Goal: Transaction & Acquisition: Purchase product/service

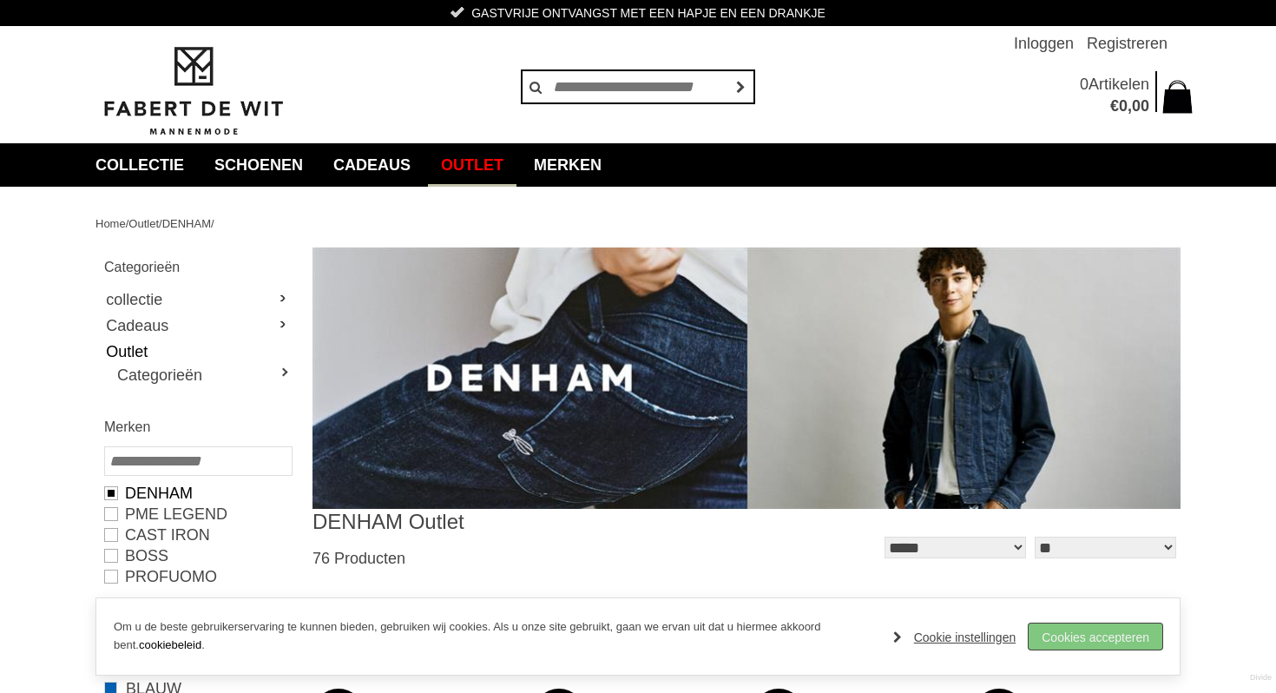
click at [1089, 639] on link "Cookies accepteren" at bounding box center [1096, 636] width 134 height 26
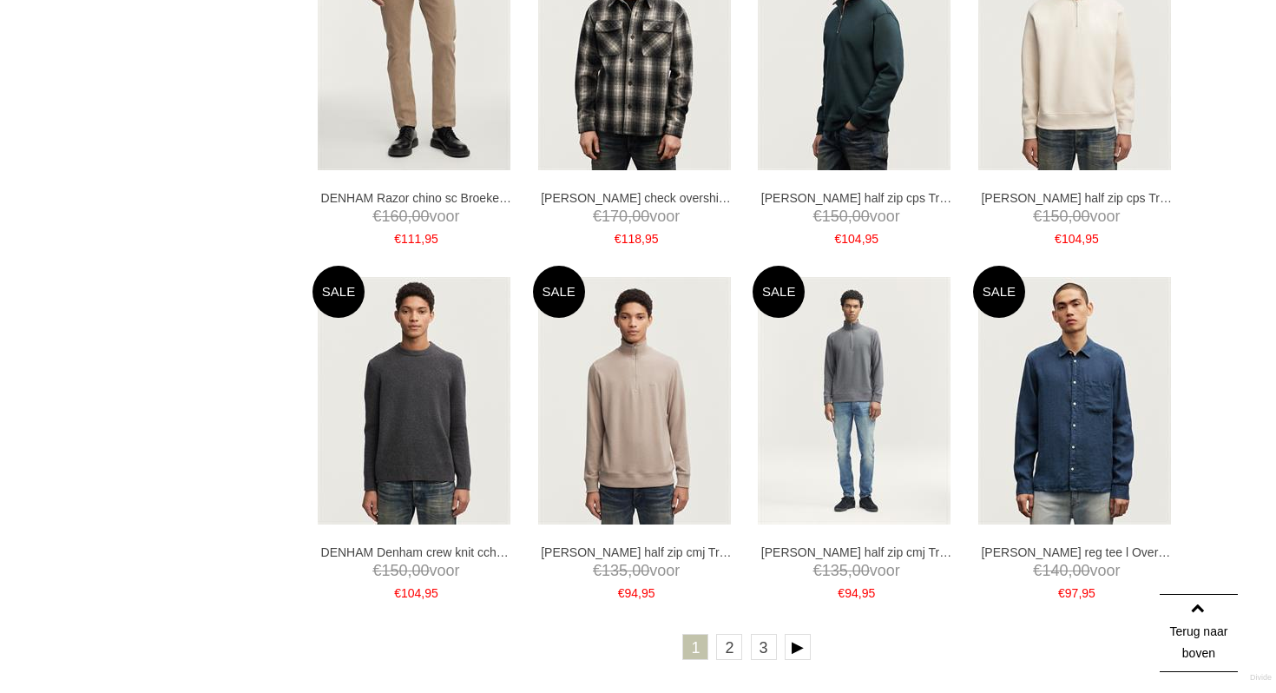
scroll to position [3260, 0]
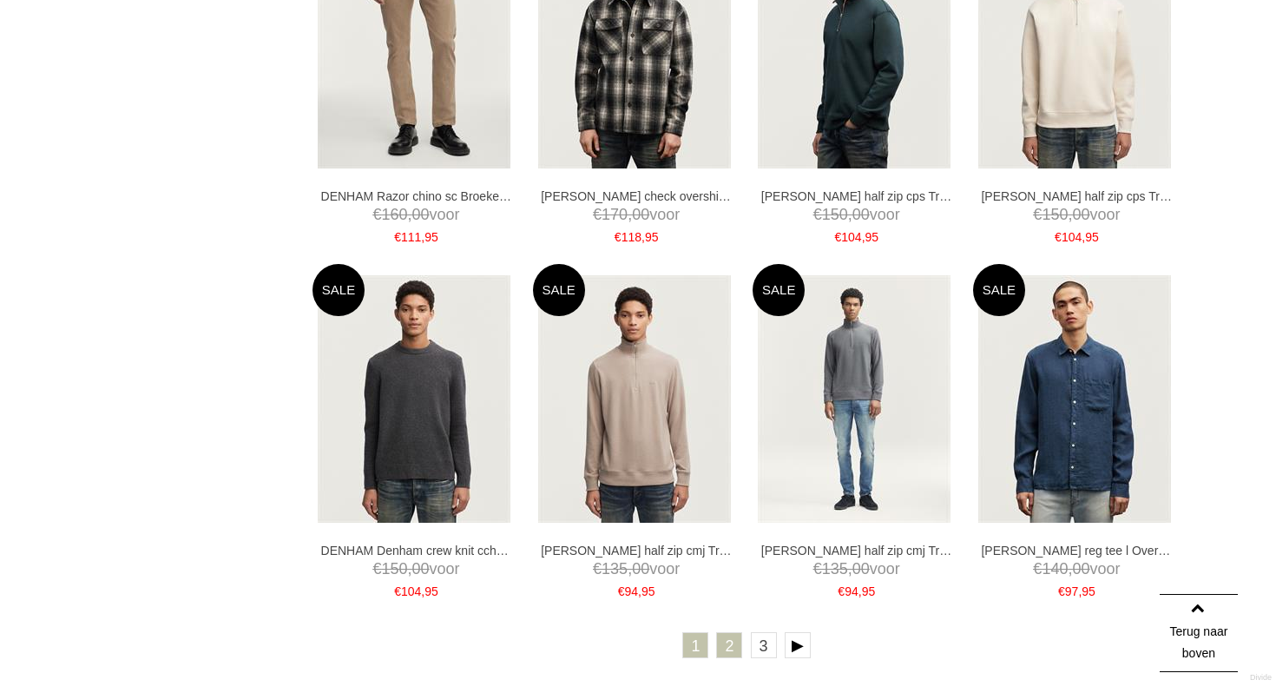
click at [720, 649] on link "2" at bounding box center [729, 645] width 26 height 26
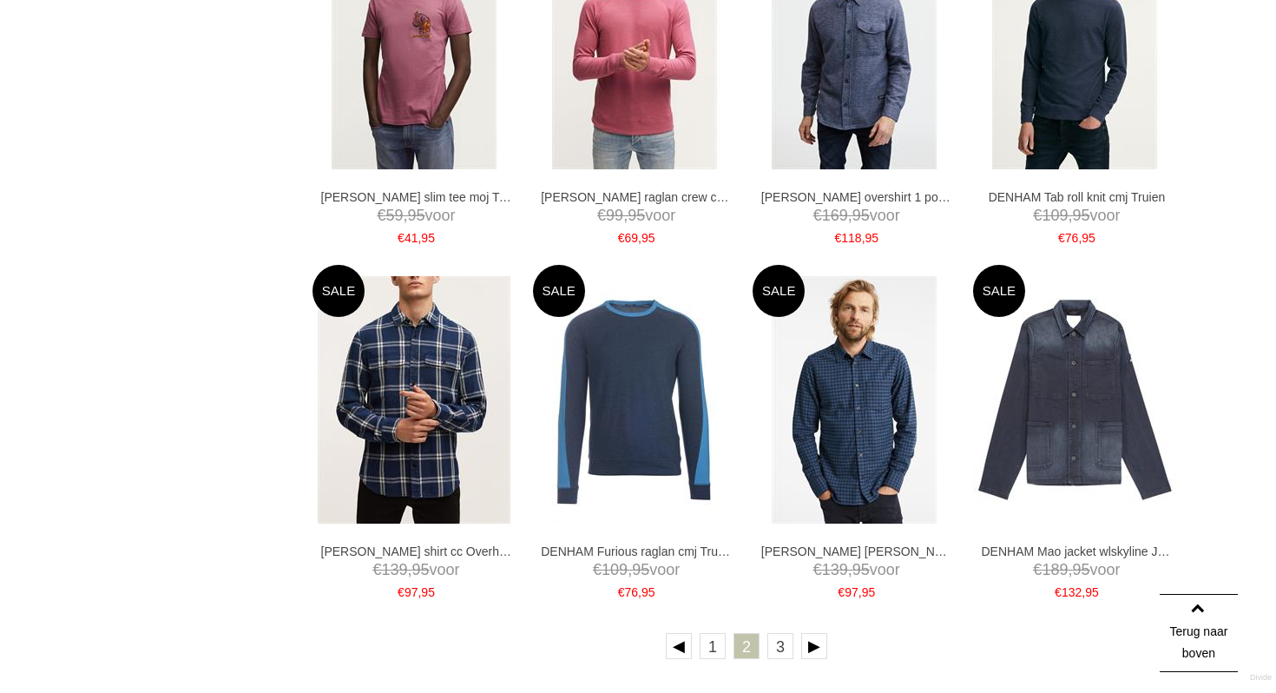
scroll to position [3515, 0]
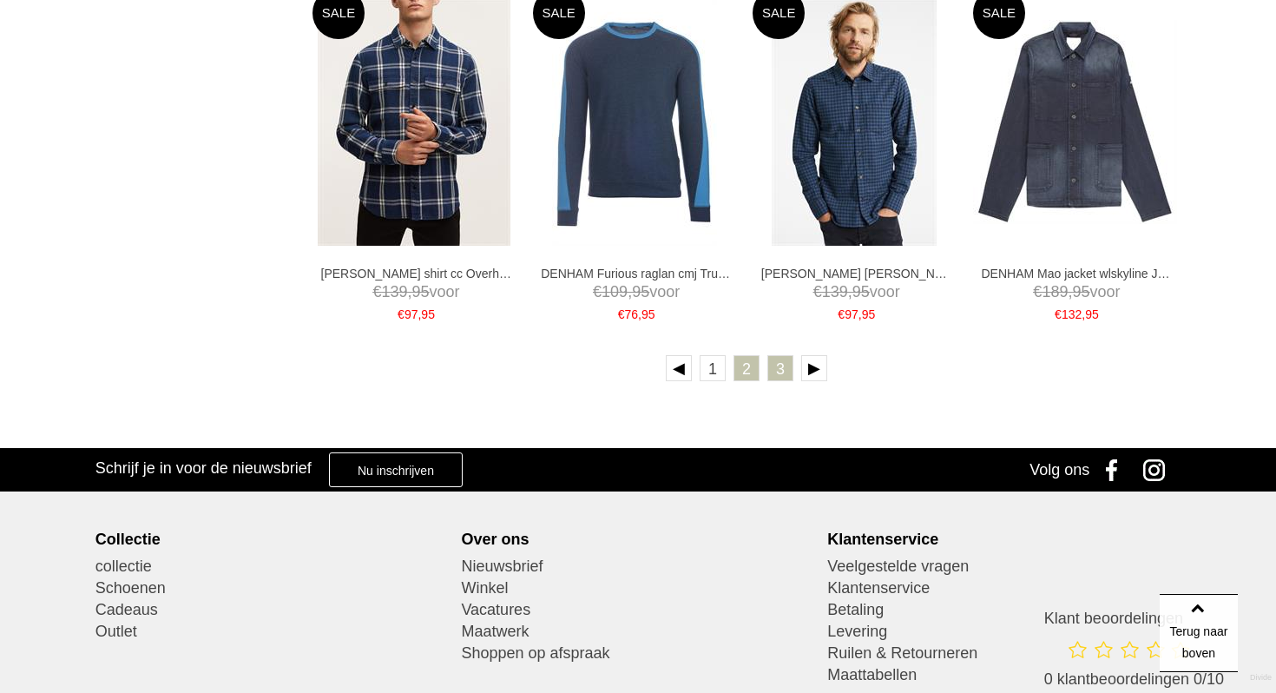
click at [776, 374] on link "3" at bounding box center [780, 368] width 26 height 26
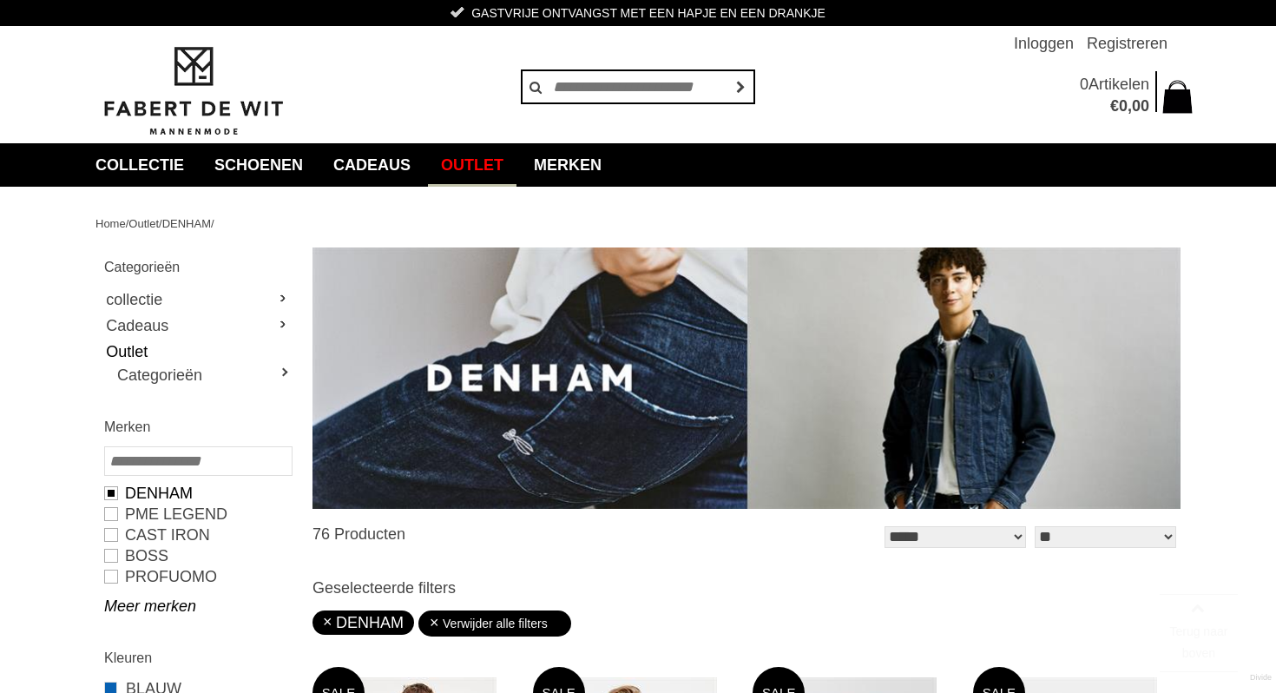
scroll to position [670, 0]
